Goal: Information Seeking & Learning: Learn about a topic

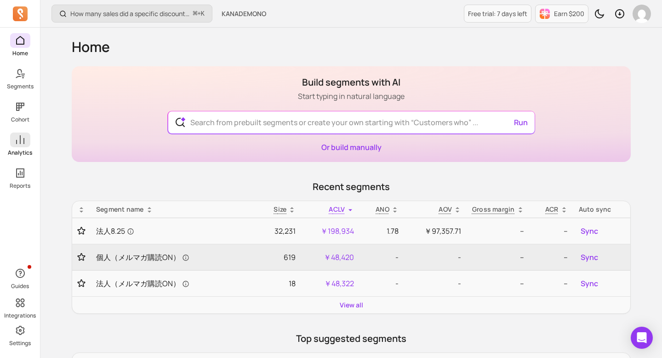
click at [21, 137] on icon at bounding box center [20, 139] width 11 height 11
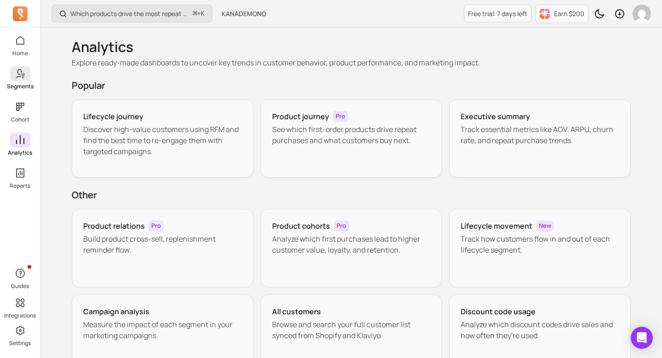
click at [18, 69] on icon at bounding box center [18, 73] width 6 height 9
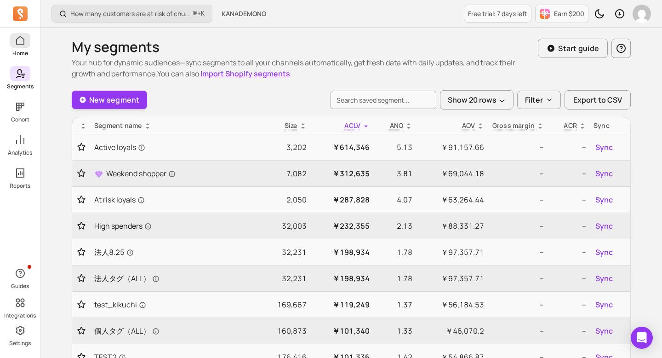
click at [22, 49] on link "Home" at bounding box center [20, 45] width 40 height 24
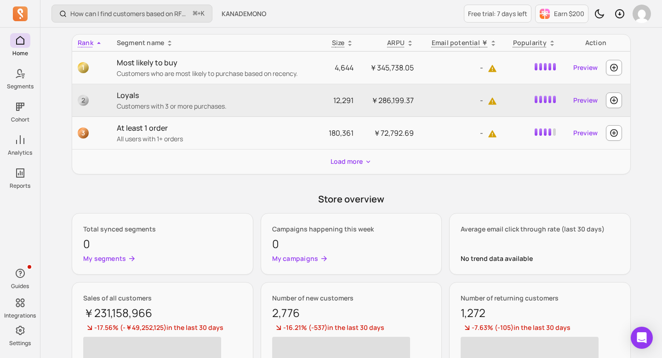
scroll to position [455, 0]
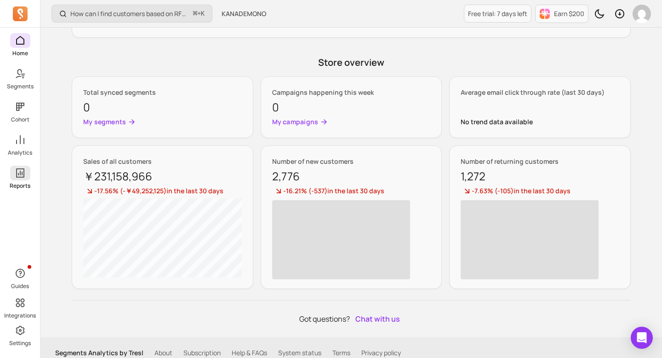
click at [23, 181] on link "Reports" at bounding box center [20, 178] width 40 height 24
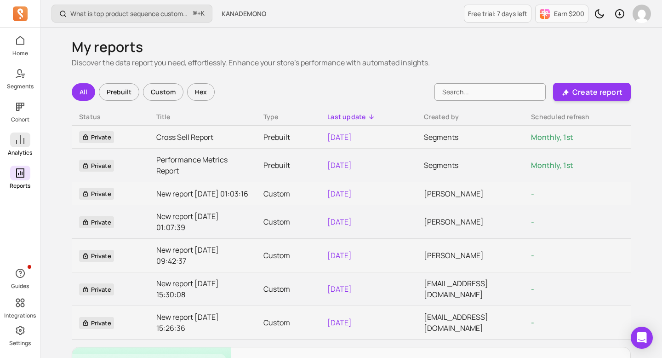
click at [17, 147] on span at bounding box center [20, 139] width 20 height 15
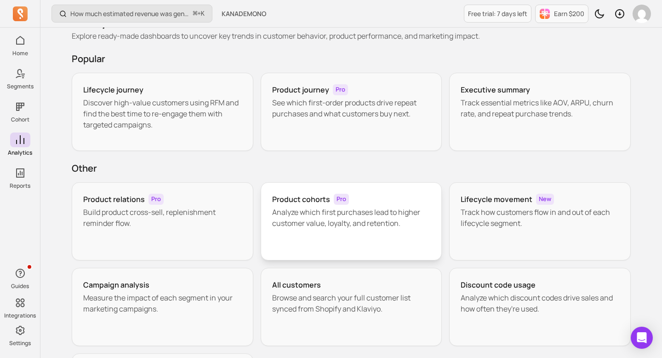
scroll to position [26, 0]
click at [217, 219] on p "Build product cross-sell, replenishment reminder flow." at bounding box center [162, 218] width 159 height 22
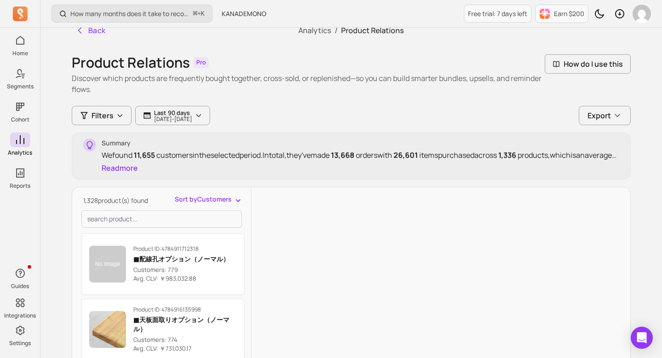
scroll to position [11, 0]
click at [192, 118] on p "[DATE] - [DATE]" at bounding box center [173, 119] width 38 height 6
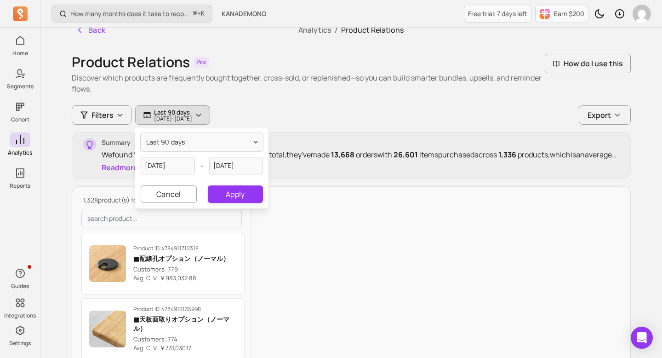
click at [192, 118] on p "[DATE] - [DATE]" at bounding box center [173, 119] width 38 height 6
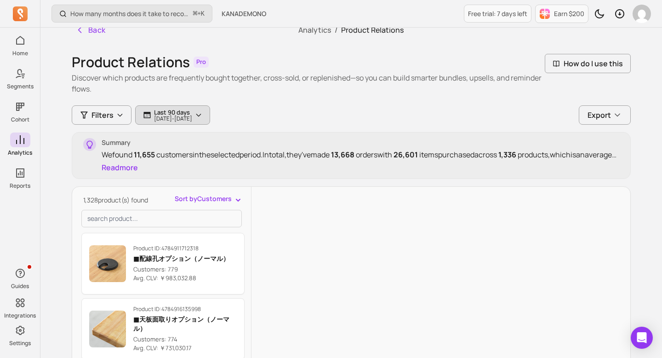
click at [192, 118] on p "[DATE] - [DATE]" at bounding box center [173, 119] width 38 height 6
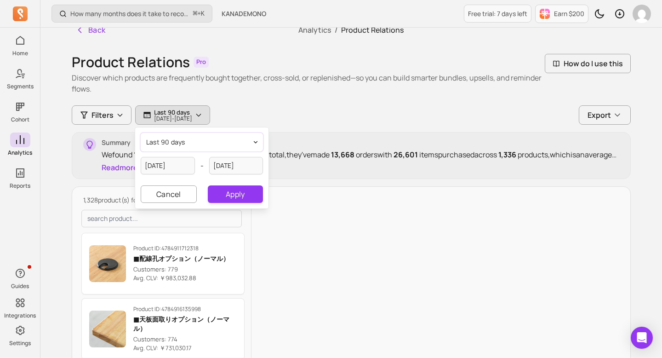
click at [211, 142] on button "last 90 days" at bounding box center [202, 142] width 122 height 18
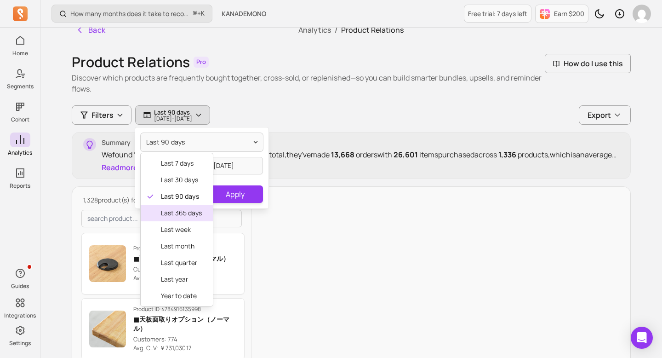
click at [189, 214] on span "last 365 days" at bounding box center [181, 212] width 41 height 9
type input "[DATE]"
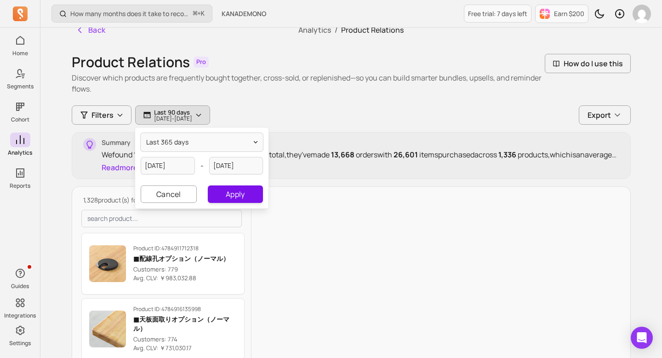
click at [238, 189] on button "Apply" at bounding box center [235, 193] width 55 height 17
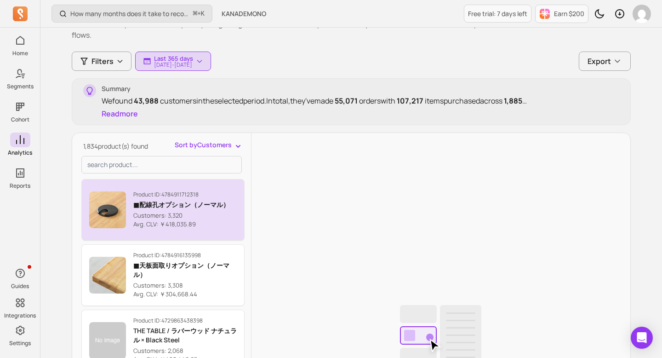
scroll to position [2, 0]
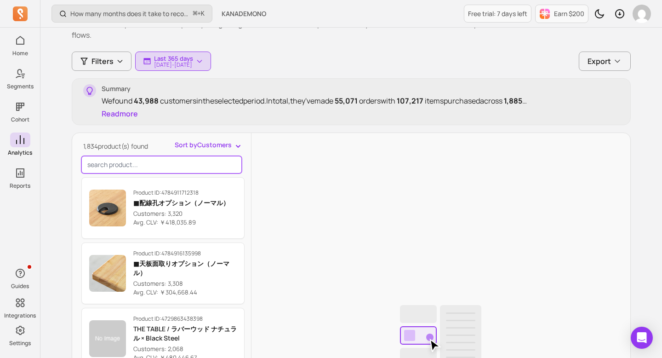
click at [163, 160] on input "search product" at bounding box center [161, 164] width 160 height 17
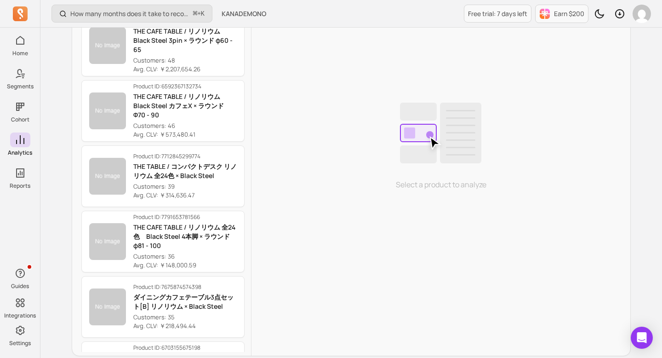
scroll to position [1231, 0]
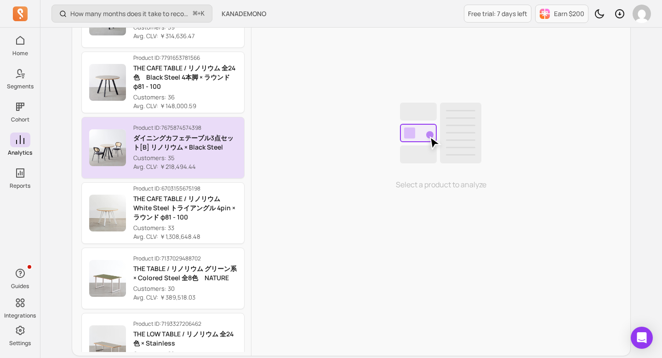
click at [209, 155] on p "Customers: 35" at bounding box center [184, 158] width 103 height 9
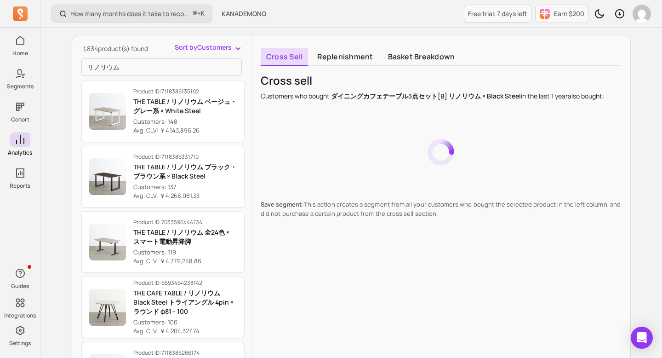
scroll to position [343, 0]
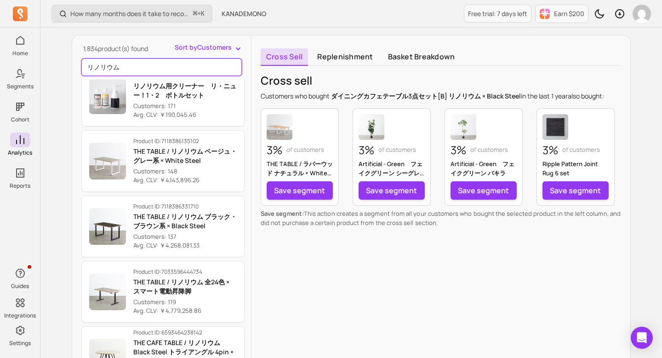
click at [207, 71] on input "リノリウム" at bounding box center [161, 66] width 160 height 17
paste input "ーノルドサーカススツール Sサイズ・Lサイズ"
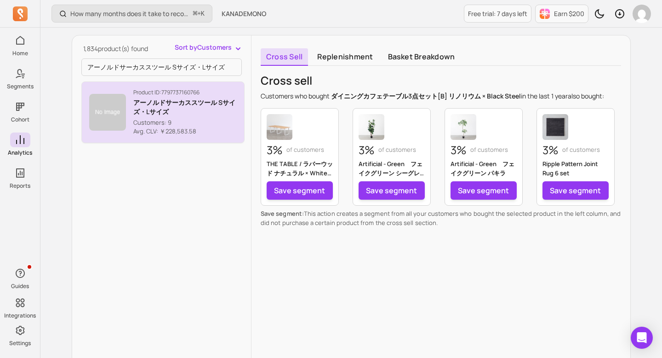
click at [192, 100] on p "アーノルドサーカススツール Sサイズ・Lサイズ" at bounding box center [184, 107] width 103 height 18
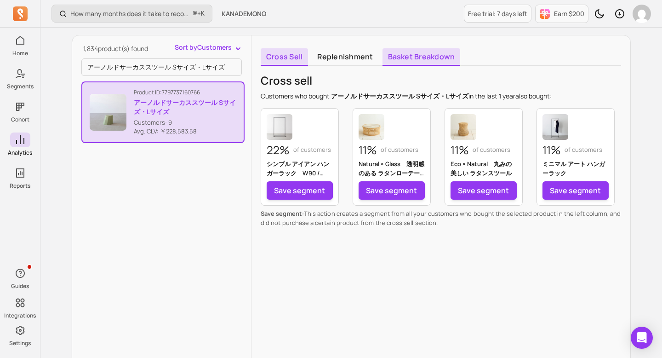
click at [409, 60] on link "Basket breakdown" at bounding box center [422, 56] width 78 height 17
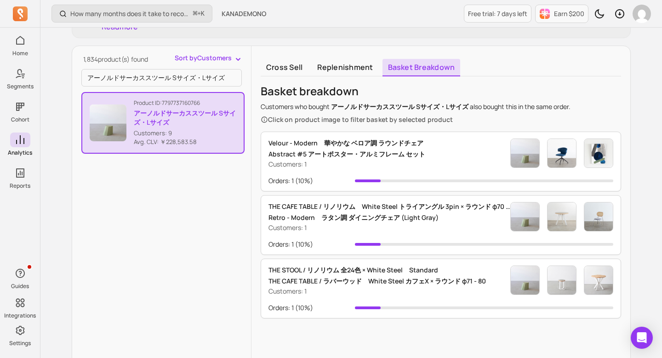
scroll to position [156, 0]
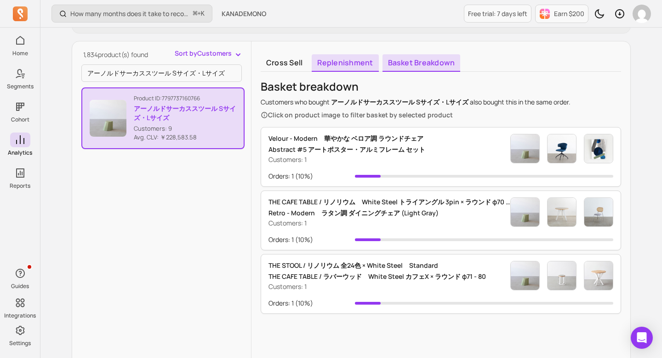
click at [343, 60] on link "Replenishment" at bounding box center [345, 62] width 67 height 17
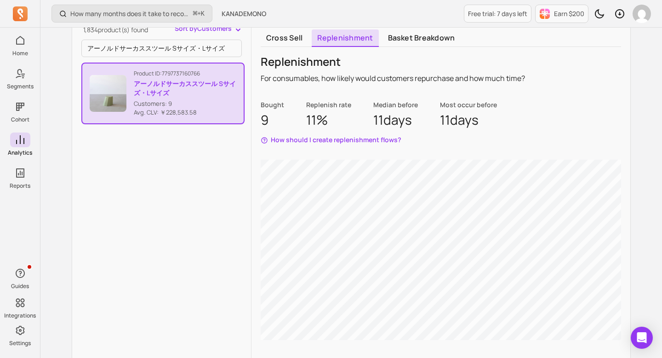
scroll to position [178, 0]
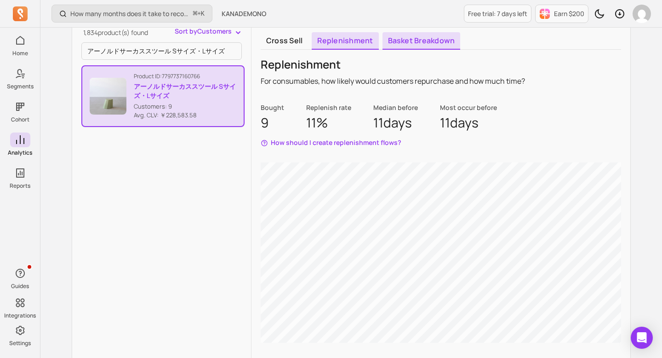
click at [416, 48] on link "Basket breakdown" at bounding box center [422, 40] width 78 height 17
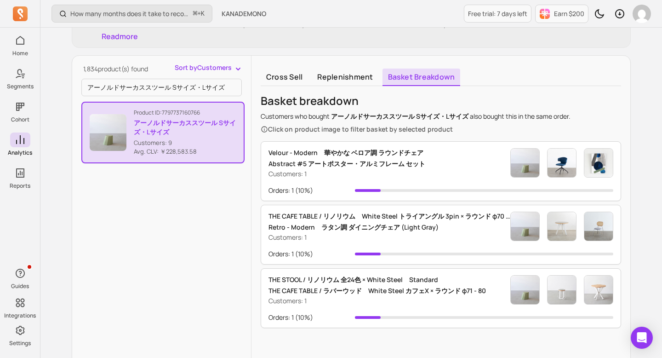
scroll to position [145, 0]
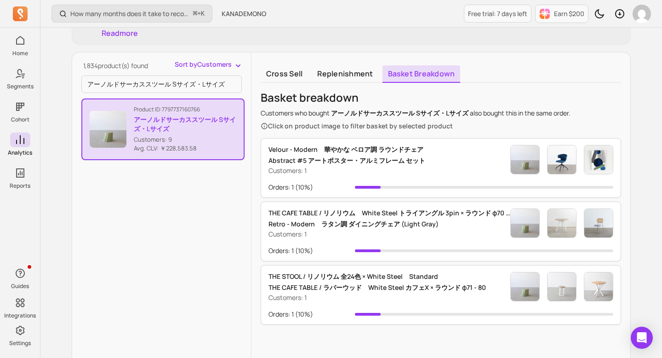
click at [487, 237] on p "Customers: 1" at bounding box center [390, 233] width 242 height 9
click at [475, 215] on p "THE CAFE TABLE / リノリウム　White Steel トライアングル 3pin × ラウンド φ70 - 80" at bounding box center [390, 212] width 242 height 11
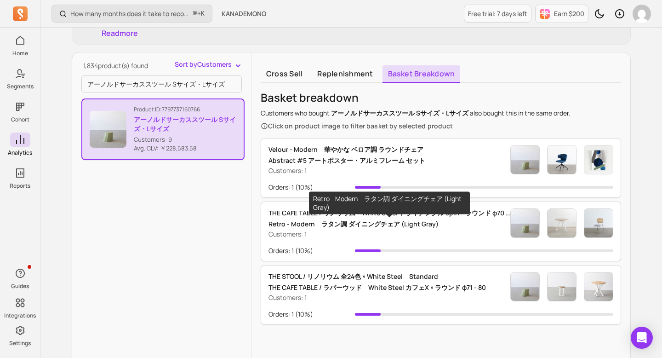
click at [473, 223] on p "Retro - Modern　ラタン調 ダイニングチェア (Light Gray)" at bounding box center [390, 223] width 242 height 11
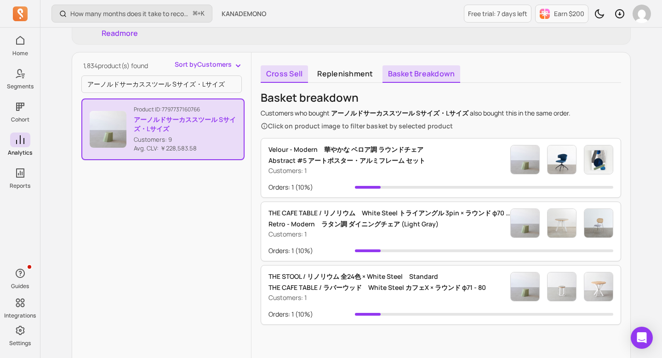
click at [285, 82] on link "Cross sell" at bounding box center [284, 73] width 47 height 17
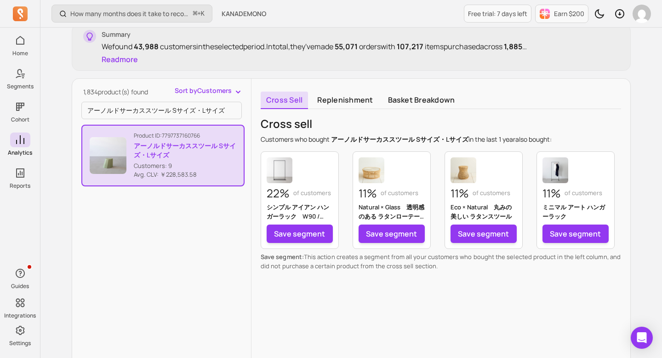
scroll to position [126, 0]
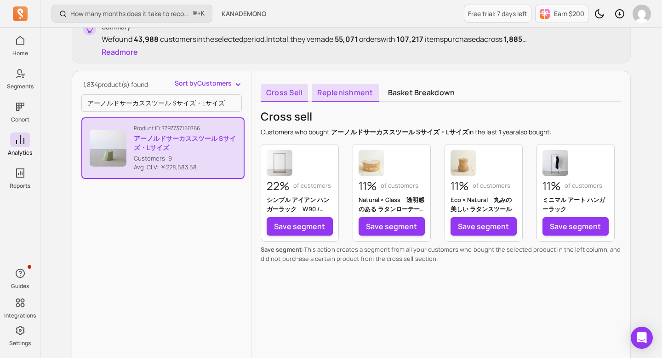
click at [344, 95] on link "Replenishment" at bounding box center [345, 92] width 67 height 17
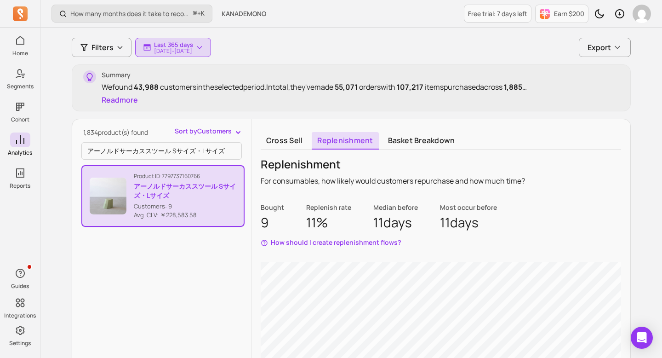
scroll to position [81, 0]
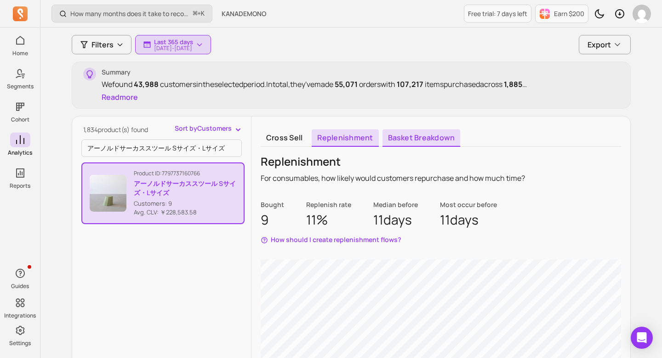
click at [417, 137] on link "Basket breakdown" at bounding box center [422, 137] width 78 height 17
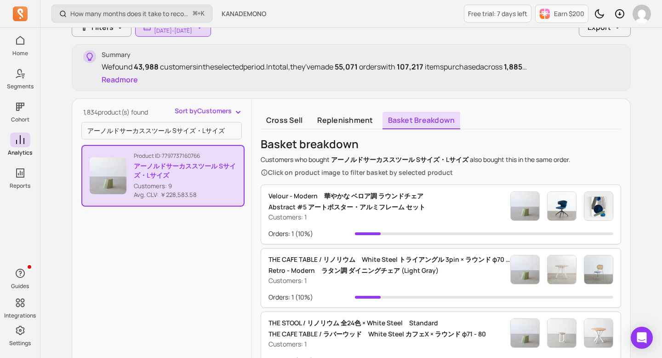
scroll to position [103, 0]
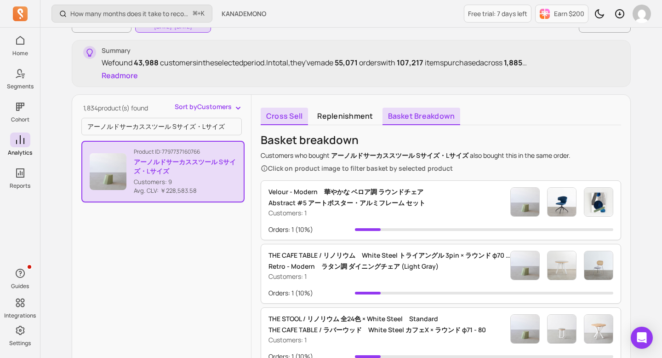
click at [305, 121] on link "Cross sell" at bounding box center [284, 116] width 47 height 17
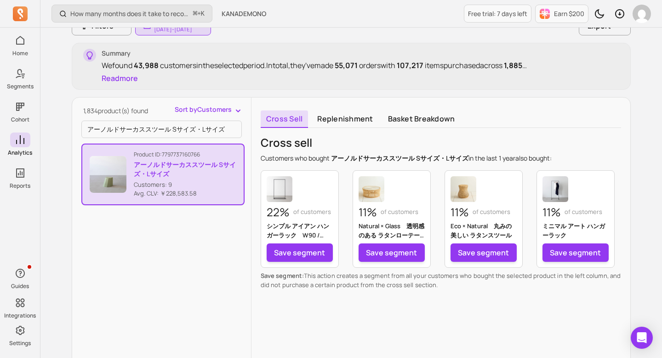
scroll to position [113, 0]
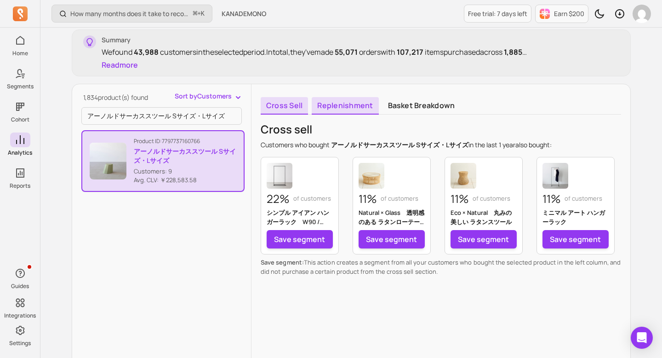
click at [343, 110] on link "Replenishment" at bounding box center [345, 105] width 67 height 17
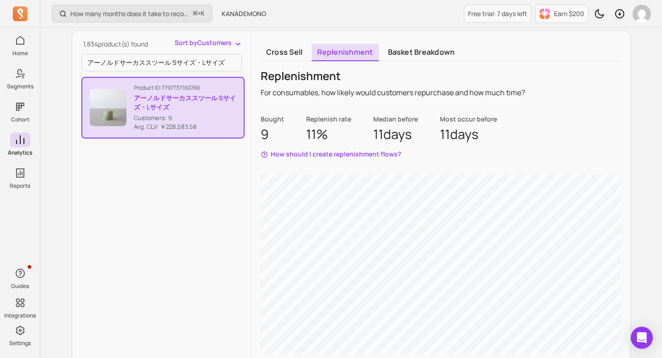
scroll to position [170, 0]
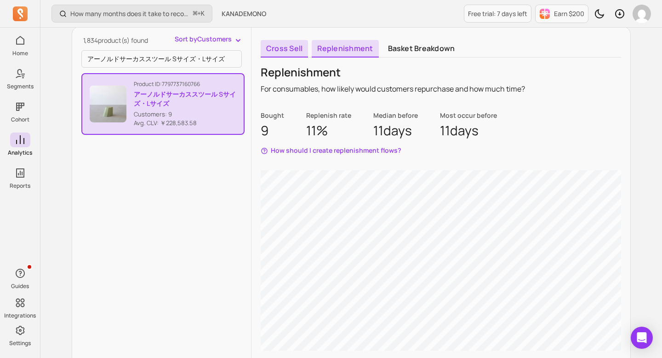
click at [296, 44] on link "Cross sell" at bounding box center [284, 48] width 47 height 17
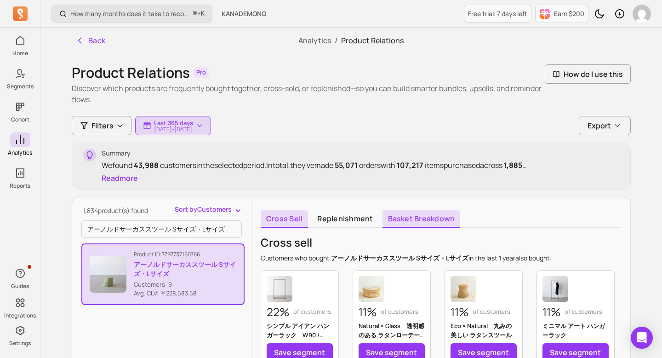
click at [388, 222] on link "Basket breakdown" at bounding box center [422, 218] width 78 height 17
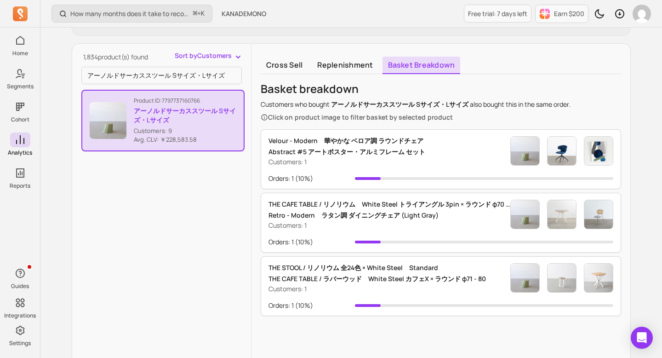
scroll to position [167, 0]
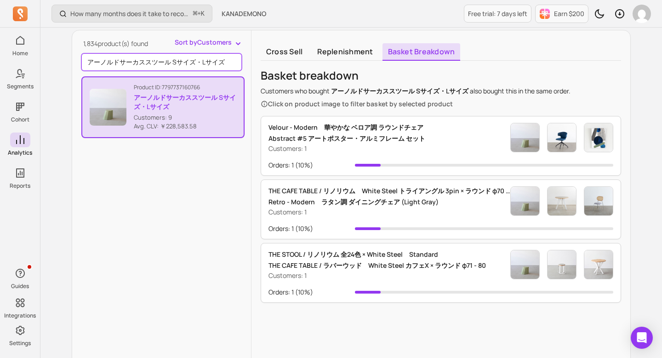
click at [176, 63] on input "アーノルドサーカススツール Sサイズ・Lサイズ" at bounding box center [161, 61] width 160 height 17
paste input "CUR-143"
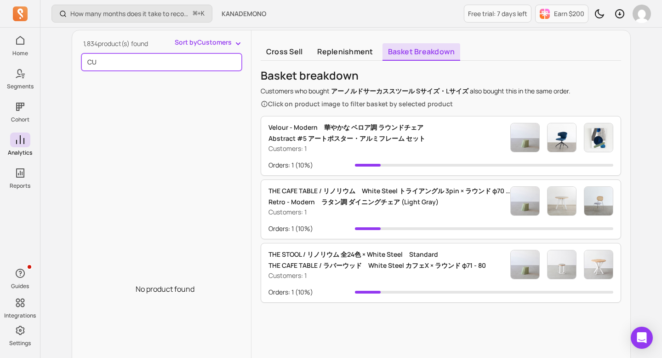
type input "C"
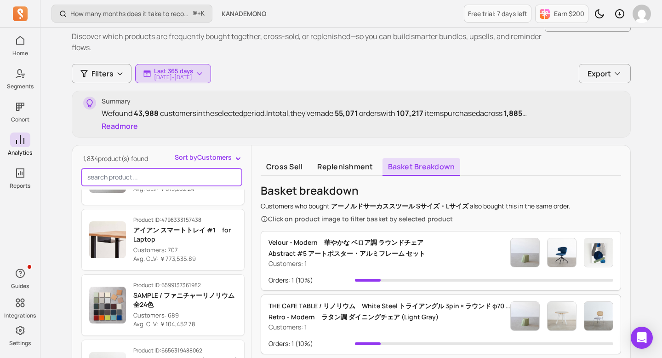
scroll to position [0, 0]
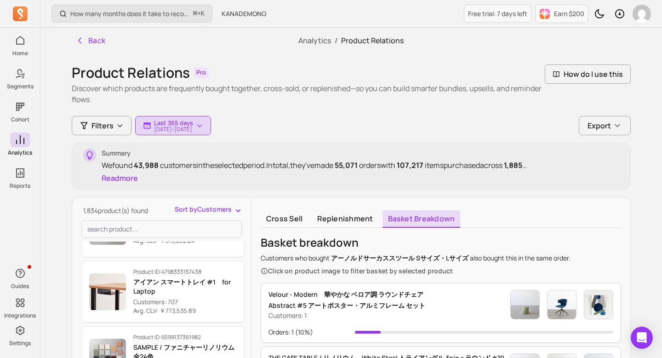
click at [106, 113] on div "Product Relations Pro Discover which products are frequently bought together, c…" at bounding box center [351, 343] width 559 height 558
click at [106, 123] on span "Filters" at bounding box center [102, 125] width 22 height 11
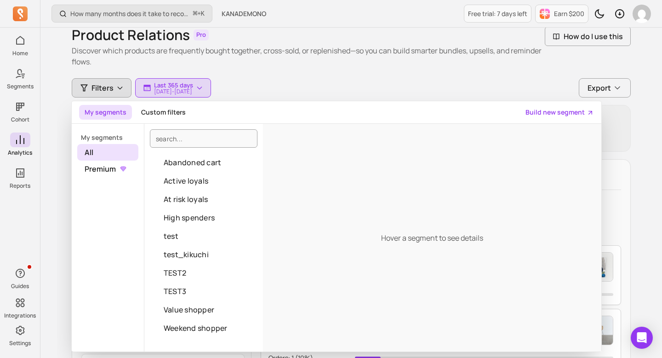
scroll to position [55, 0]
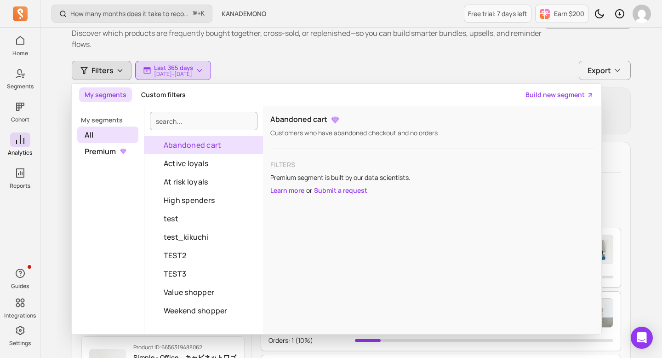
click at [315, 70] on div "Filters My segments Custom filters Build new segment My segments All Premium Ab…" at bounding box center [351, 70] width 559 height 19
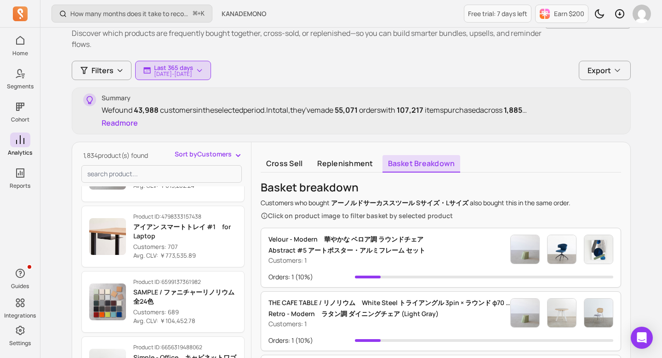
click at [229, 150] on span "Sort by Customers" at bounding box center [203, 153] width 57 height 9
click at [241, 151] on button "Sort by Customers" at bounding box center [209, 153] width 68 height 9
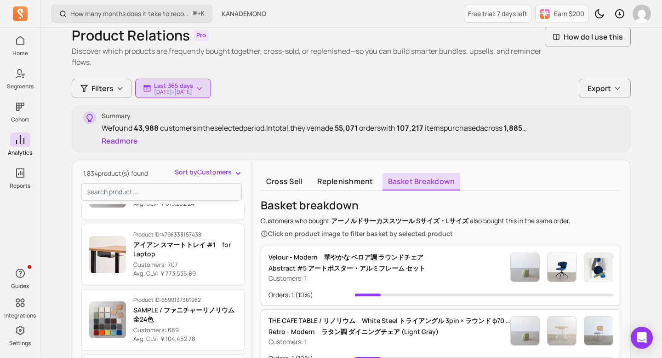
scroll to position [26, 0]
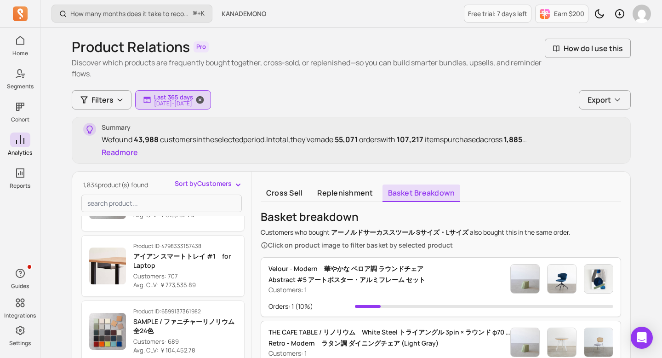
click at [187, 101] on p "[DATE] - [DATE]" at bounding box center [173, 104] width 39 height 6
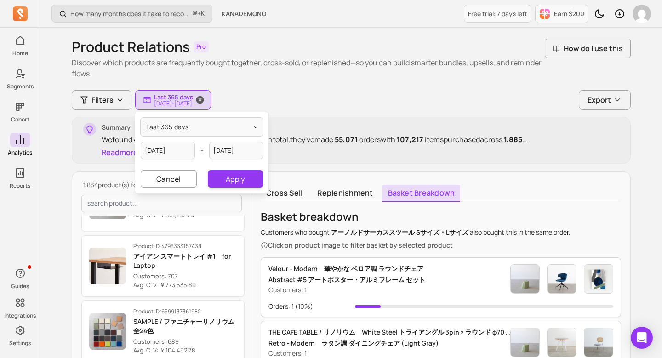
click at [187, 101] on p "[DATE] - [DATE]" at bounding box center [173, 104] width 39 height 6
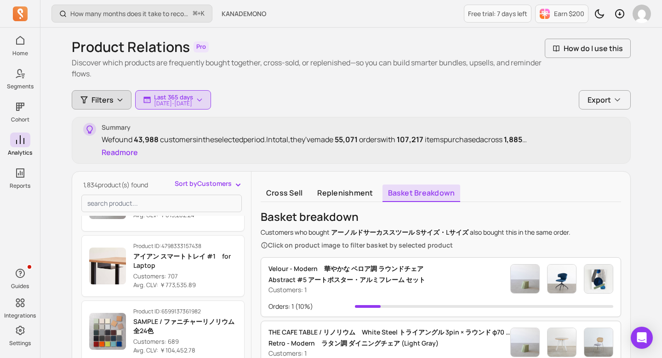
click at [116, 95] on button "Filters" at bounding box center [102, 99] width 60 height 19
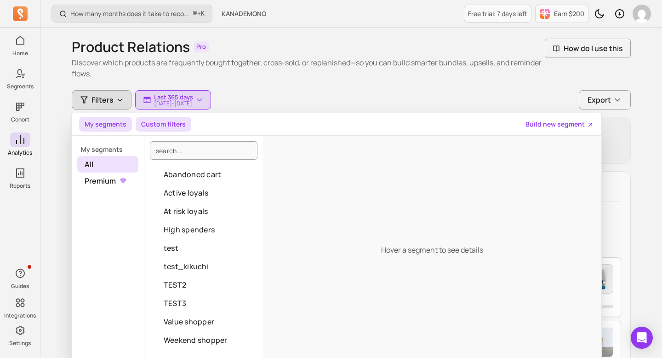
click at [160, 124] on button "Custom filters" at bounding box center [164, 124] width 56 height 15
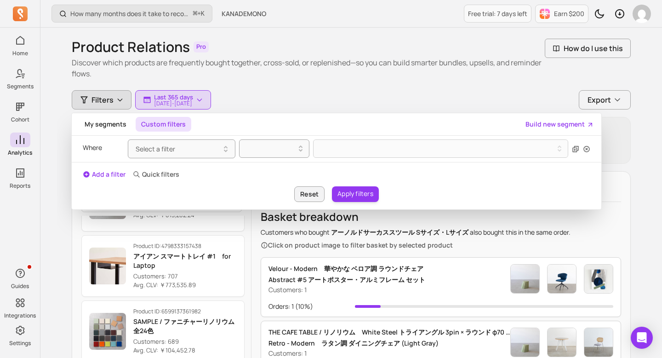
scroll to position [26, 0]
click at [213, 148] on button "Select a filter" at bounding box center [182, 148] width 108 height 19
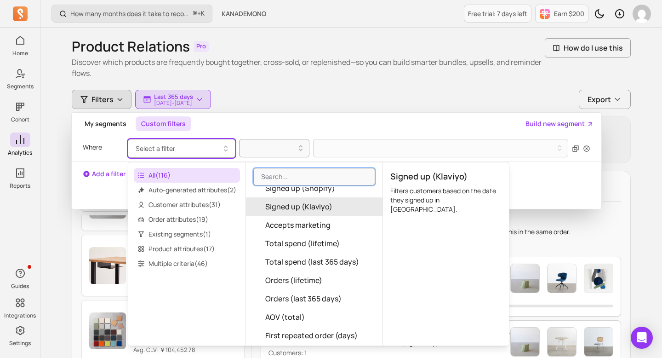
scroll to position [169, 0]
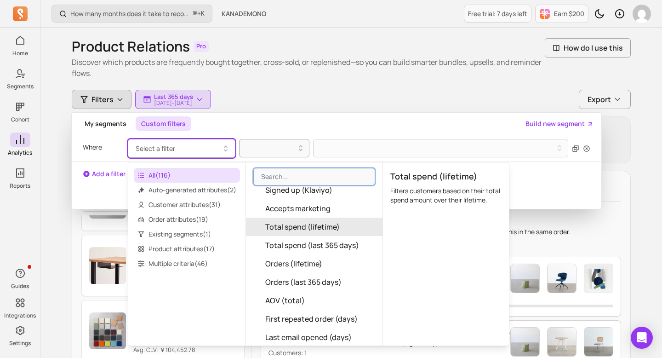
click at [180, 123] on button "Custom filters" at bounding box center [164, 123] width 56 height 15
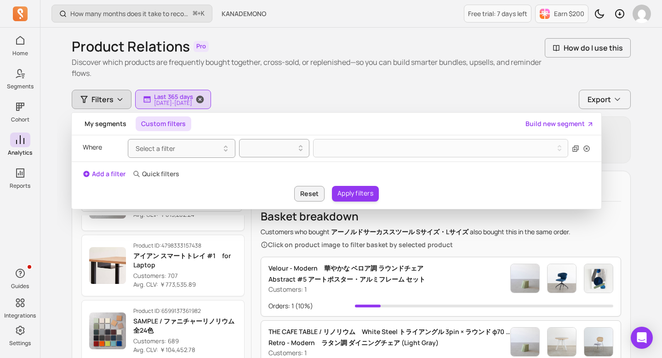
click at [204, 98] on icon "button" at bounding box center [200, 100] width 8 height 8
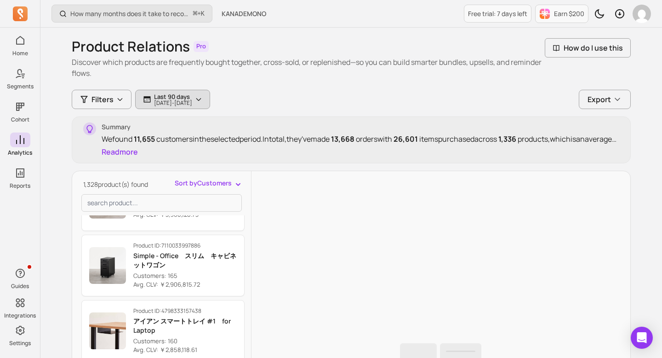
click at [200, 98] on icon "button" at bounding box center [198, 99] width 4 height 2
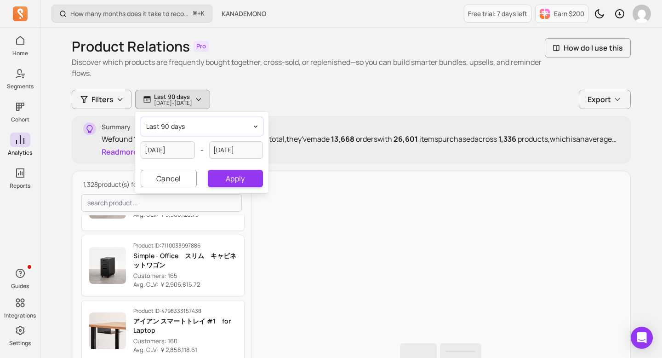
click at [236, 121] on button "last 90 days" at bounding box center [202, 126] width 122 height 18
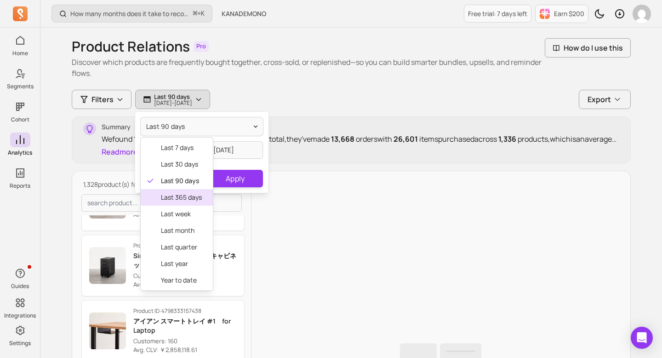
click at [193, 200] on span "last 365 days" at bounding box center [181, 197] width 41 height 9
type input "[DATE]"
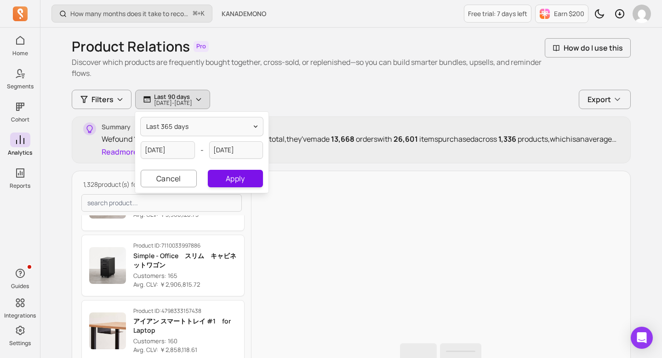
click at [237, 179] on button "Apply" at bounding box center [235, 178] width 55 height 17
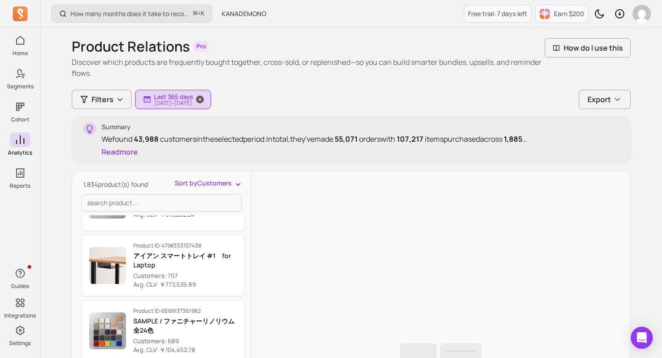
click at [193, 103] on p "[DATE] - [DATE]" at bounding box center [173, 103] width 39 height 6
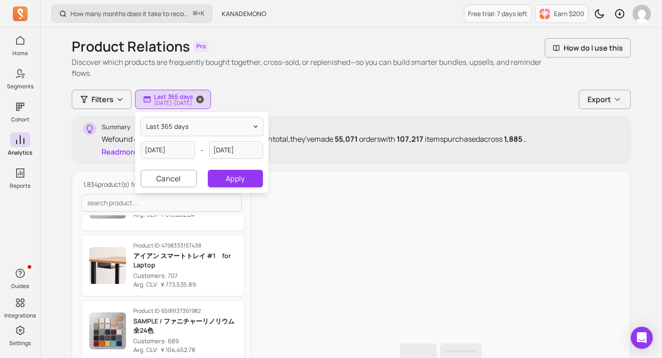
click at [193, 103] on p "[DATE] - [DATE]" at bounding box center [173, 103] width 39 height 6
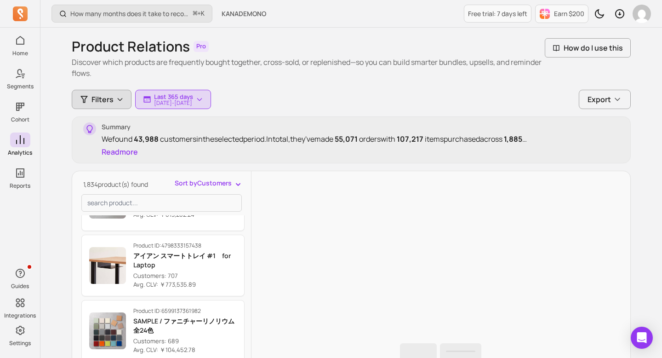
click at [124, 103] on button "Filters" at bounding box center [102, 99] width 60 height 19
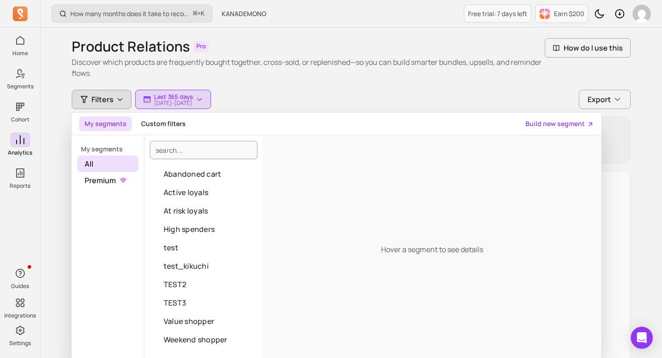
click at [166, 131] on div "My segments Custom filters Build new segment" at bounding box center [337, 124] width 530 height 23
click at [166, 126] on button "Custom filters" at bounding box center [164, 123] width 56 height 15
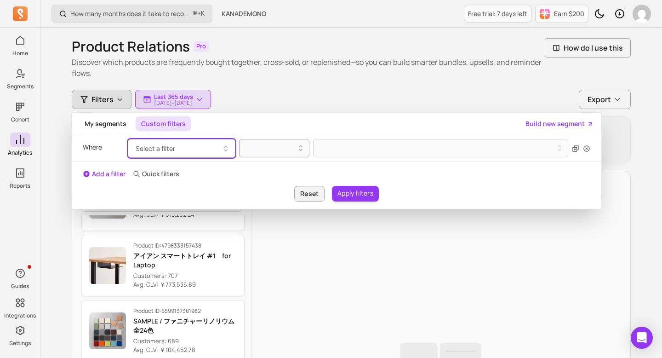
click at [172, 156] on button "Select a filter" at bounding box center [182, 148] width 108 height 19
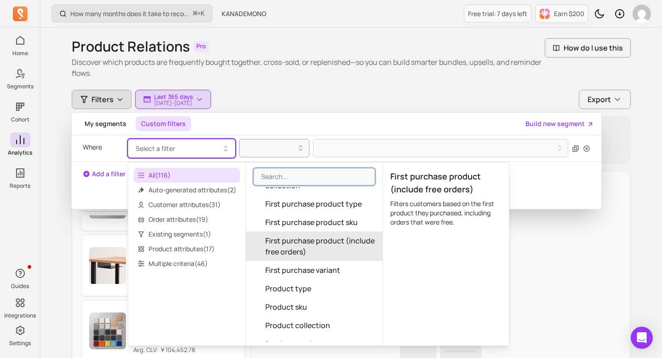
scroll to position [1201, 0]
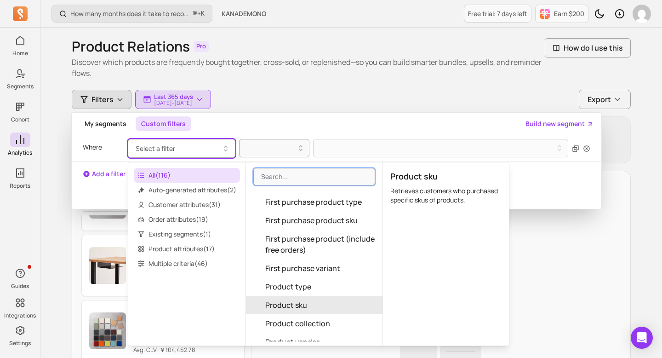
click at [329, 306] on button "Product sku" at bounding box center [314, 305] width 137 height 18
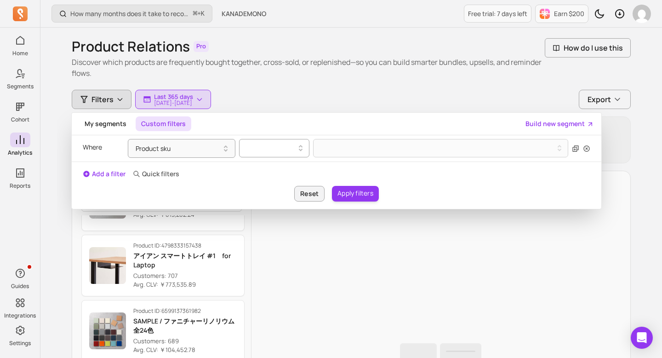
click at [296, 149] on icon at bounding box center [300, 148] width 11 height 11
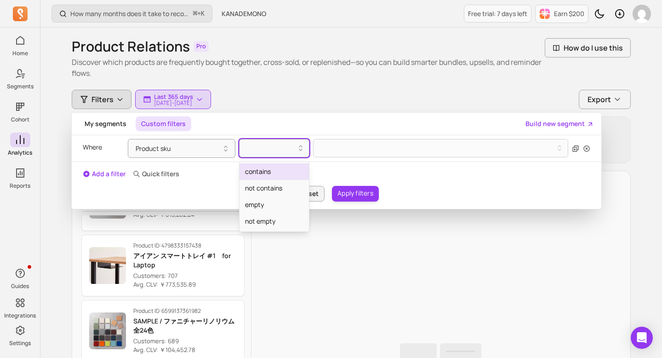
click at [289, 177] on div "contains" at bounding box center [274, 171] width 69 height 17
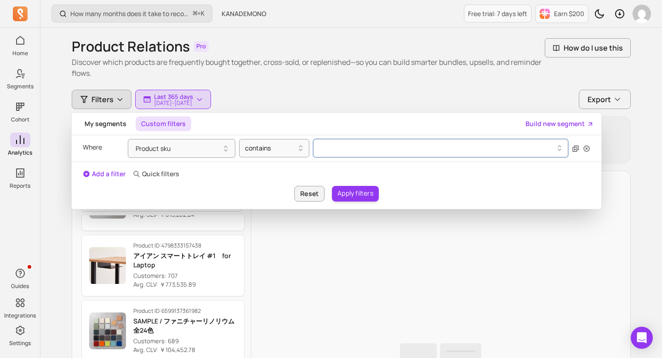
click at [349, 152] on button at bounding box center [441, 148] width 256 height 18
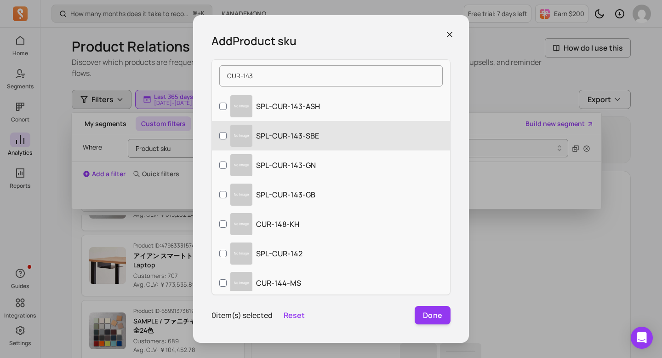
scroll to position [0, 0]
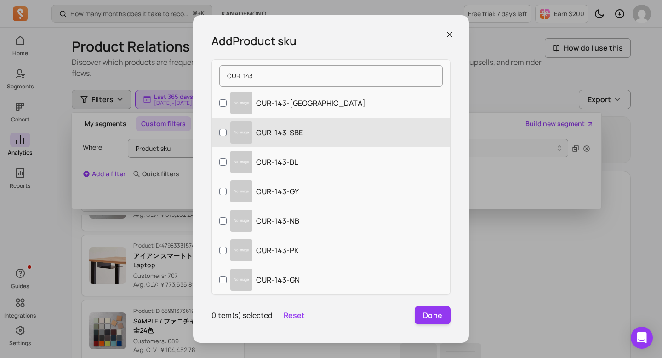
type input "CUR-143"
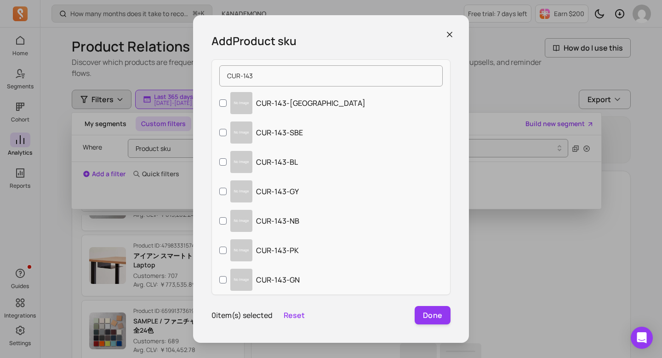
click at [455, 30] on div "Add Product sku CUR-143 CUR-143-[GEOGRAPHIC_DATA] CUR-143-SBE CUR-143-BL CUR-14…" at bounding box center [331, 178] width 276 height 327
click at [453, 30] on icon "button" at bounding box center [449, 34] width 9 height 9
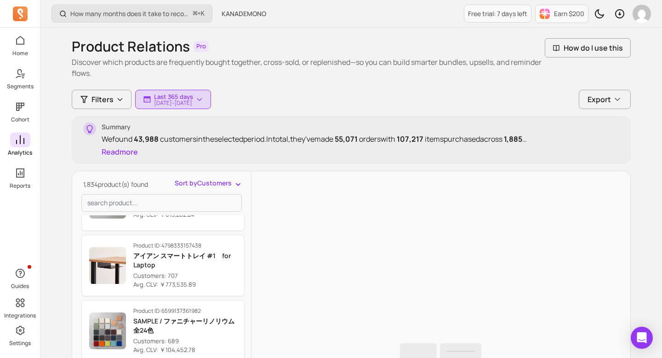
click at [17, 138] on icon at bounding box center [20, 139] width 11 height 11
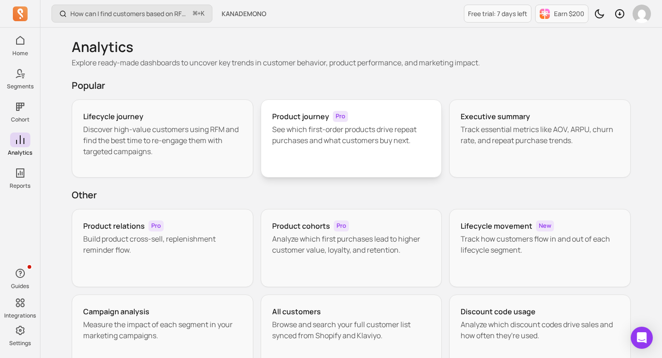
click at [292, 126] on p "See which first-order products drive repeat purchases and what customers buy ne…" at bounding box center [351, 135] width 159 height 22
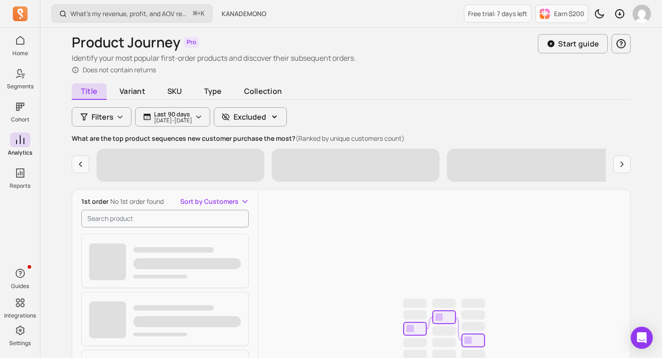
scroll to position [33, 0]
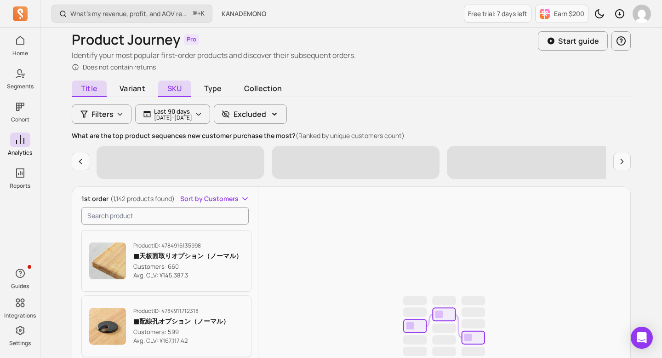
click at [174, 90] on span "SKU" at bounding box center [174, 88] width 33 height 17
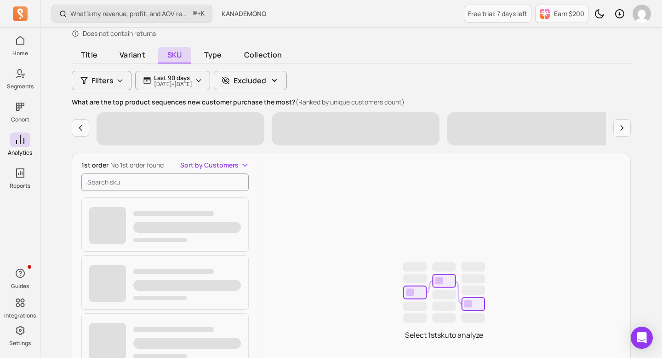
scroll to position [69, 0]
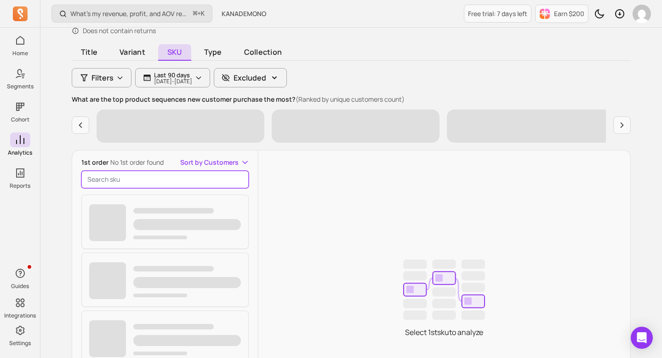
click at [190, 177] on input "search product" at bounding box center [164, 179] width 167 height 17
paste input "SPL-CUR-144"
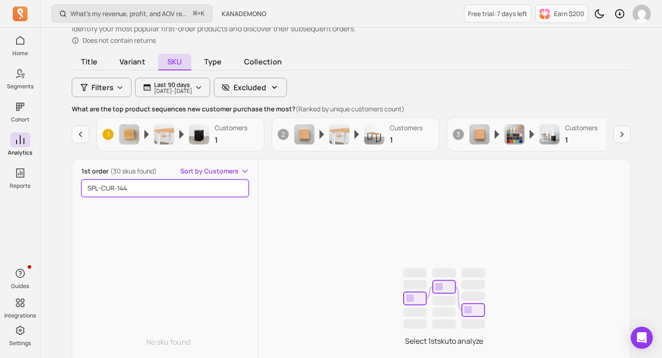
scroll to position [58, 0]
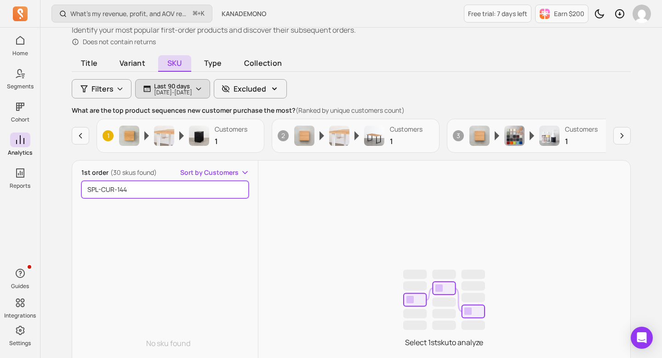
click at [192, 90] on p "[DATE] - [DATE]" at bounding box center [173, 93] width 38 height 6
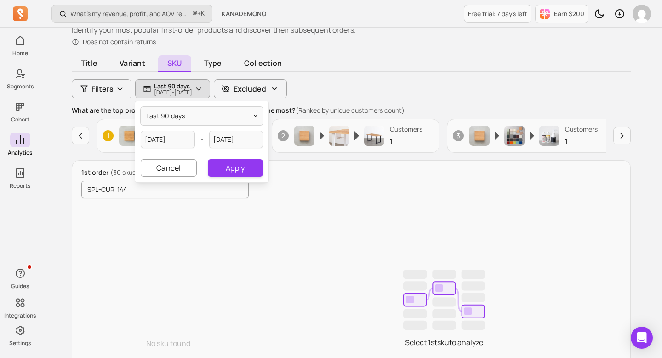
click at [192, 88] on p "Last 90 days" at bounding box center [173, 85] width 38 height 7
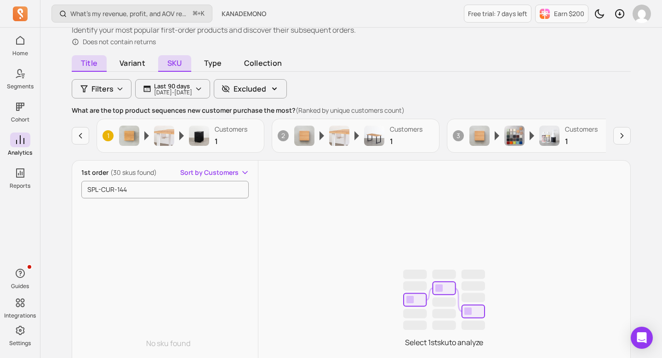
click at [87, 64] on span "Title" at bounding box center [89, 63] width 35 height 17
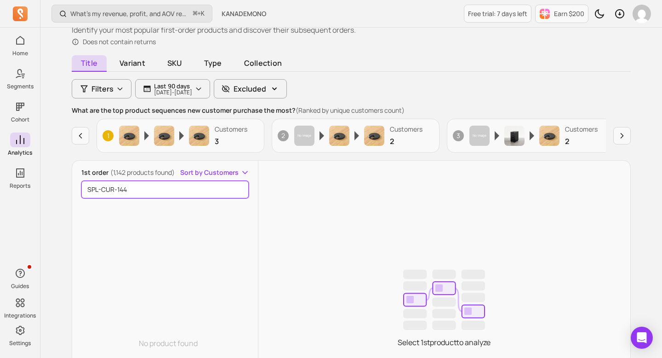
click at [194, 190] on input "SPL-CUR-144" at bounding box center [164, 189] width 167 height 17
paste input "AMPLE / Elegance - Harmony　柔らかな風合いの 遮光 バーチカルブラインド　アクセントカラー"
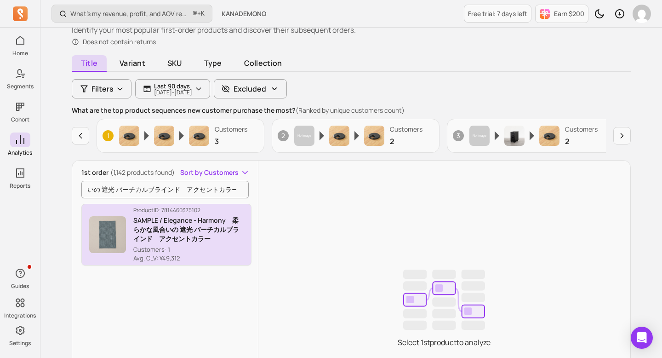
click at [175, 229] on p "SAMPLE / Elegance - Harmony　柔らかな風合いの 遮光 バーチカルブラインド　アクセントカラー" at bounding box center [188, 230] width 110 height 28
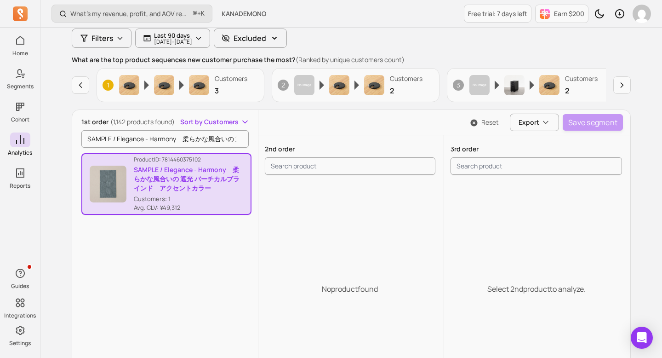
scroll to position [169, 0]
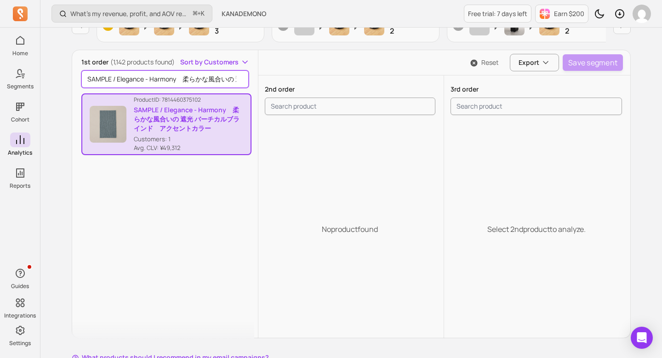
click at [223, 80] on input "SAMPLE / Elegance - Harmony　柔らかな風合いの 遮光 バーチカルブラインド　アクセントカラー" at bounding box center [164, 78] width 167 height 17
click at [231, 108] on p "SAMPLE / Elegance - Harmony　柔らかな風合いの 遮光 バーチカルブラインド　アクセントカラー" at bounding box center [188, 119] width 109 height 28
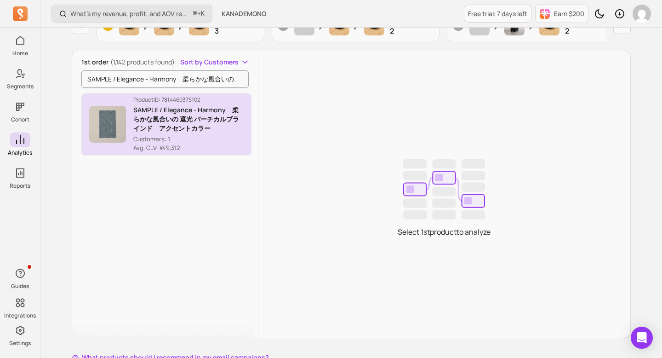
click at [217, 105] on p "SAMPLE / Elegance - Harmony　柔らかな風合いの 遮光 バーチカルブラインド　アクセントカラー" at bounding box center [188, 119] width 110 height 28
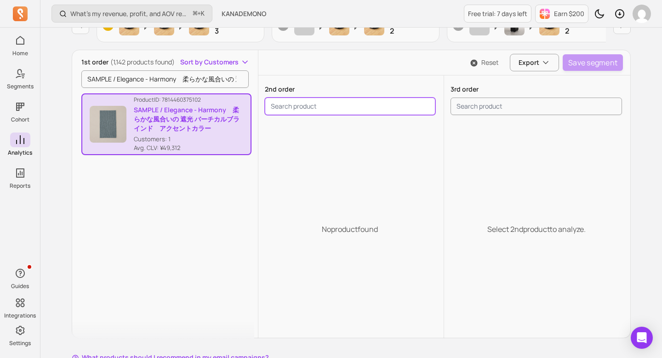
click at [328, 106] on input "search product" at bounding box center [350, 105] width 171 height 17
click at [328, 155] on div "No product found" at bounding box center [350, 229] width 184 height 221
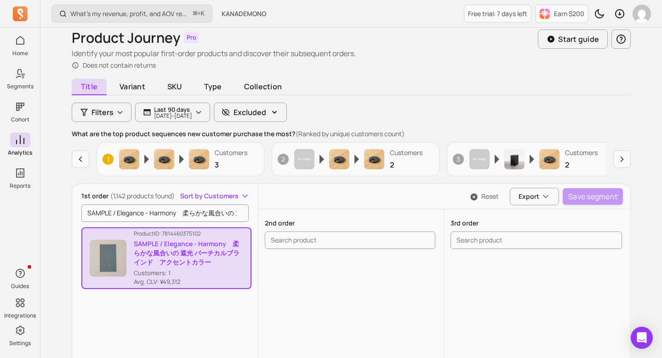
scroll to position [23, 0]
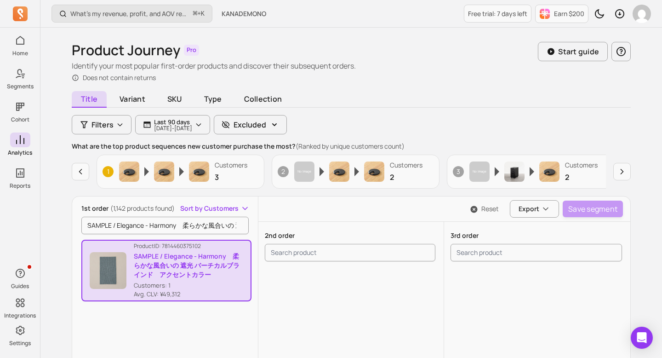
click at [178, 235] on div "1st order (1,142 products found) Sort by Customers SAMPLE / Elegance - Harmony　…" at bounding box center [165, 348] width 186 height 289
click at [183, 218] on input "SAMPLE / Elegance - Harmony　柔らかな風合いの 遮光 バーチカルブラインド　アクセントカラー" at bounding box center [164, 225] width 167 height 17
paste input "Plain - Friendly　ベーシックな 洗える"
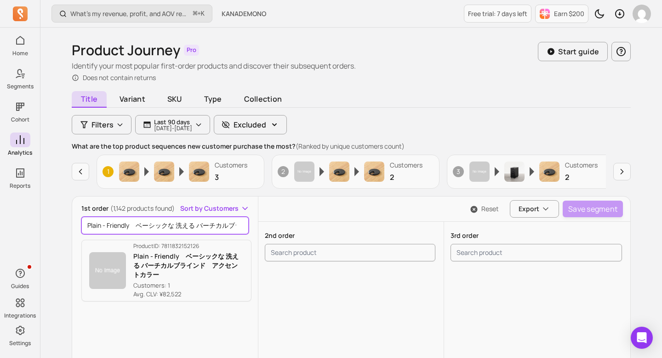
scroll to position [0, 81]
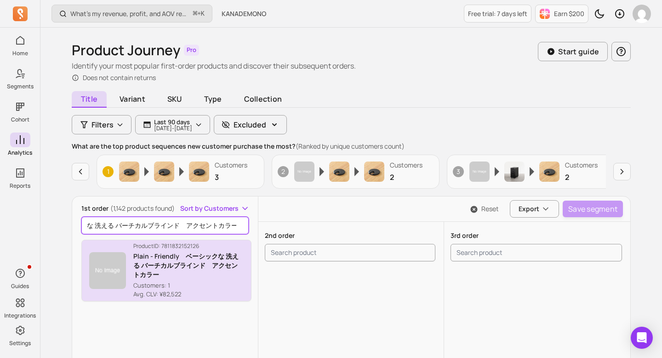
type input "Plain - Friendly　ベーシックな 洗える バーチカルブラインド　アクセントカラー"
click at [177, 269] on p "Plain - Friendly　ベーシックな 洗える バーチカルブラインド　アクセントカラー" at bounding box center [188, 266] width 110 height 28
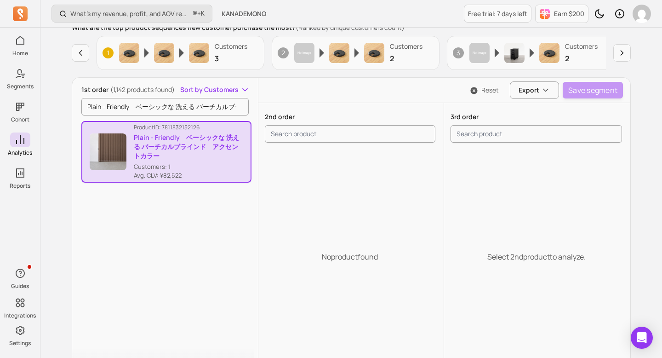
scroll to position [143, 0]
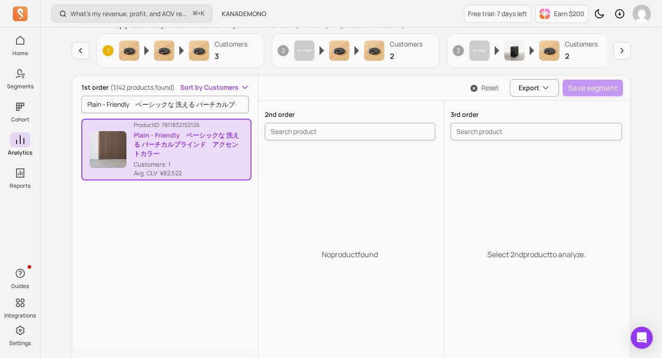
click at [192, 167] on p "Customers: 1" at bounding box center [188, 164] width 109 height 9
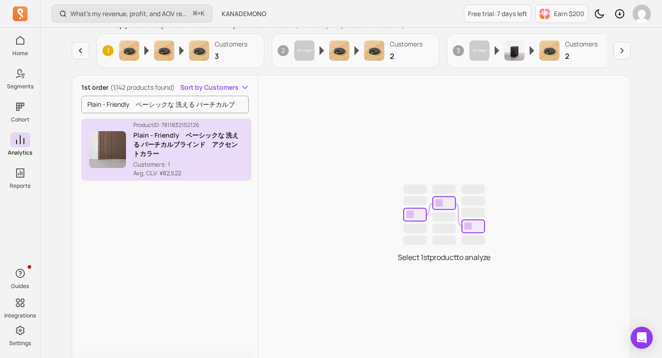
click at [192, 167] on p "Customers: 1" at bounding box center [188, 164] width 110 height 9
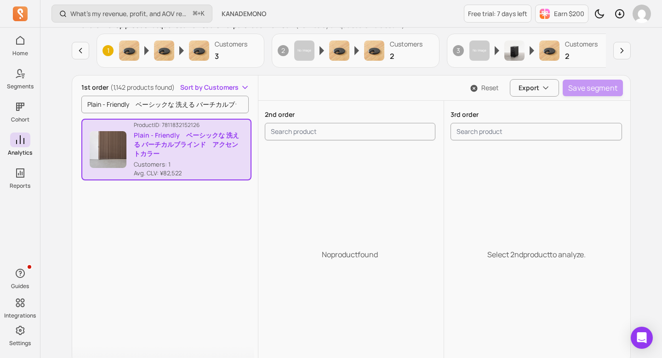
scroll to position [142, 0]
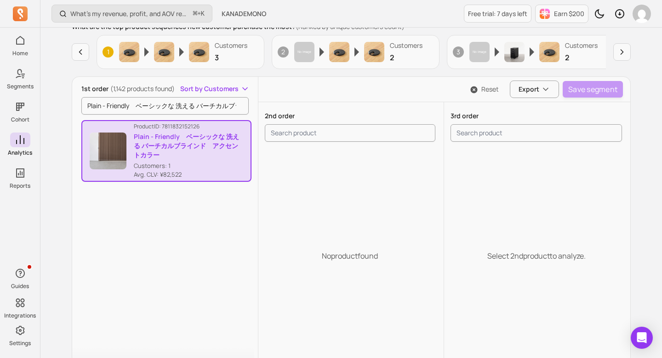
click at [234, 91] on span "Sort by Customers" at bounding box center [209, 88] width 58 height 9
click at [223, 121] on span "Avg. CLV" at bounding box center [221, 122] width 42 height 9
click at [234, 86] on span "Sort by Avg. CLV" at bounding box center [214, 88] width 50 height 9
click at [224, 99] on div "Customers" at bounding box center [215, 105] width 68 height 17
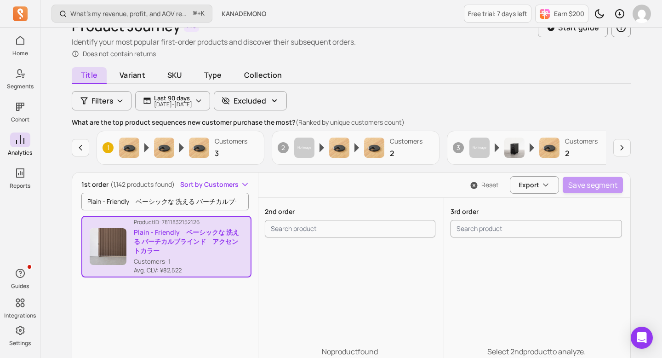
scroll to position [104, 0]
